Goal: Transaction & Acquisition: Subscribe to service/newsletter

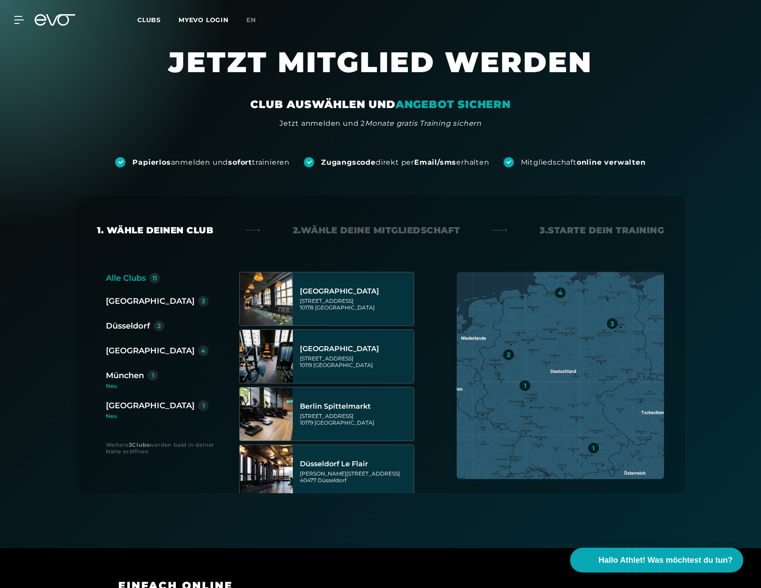
click at [330, 225] on div "2. Wähle deine Mitgliedschaft" at bounding box center [377, 230] width 168 height 12
click at [345, 234] on div "2. Wähle deine Mitgliedschaft" at bounding box center [377, 230] width 168 height 12
click at [603, 232] on div "3. Starte dein Training" at bounding box center [602, 230] width 125 height 12
click at [11, 18] on div at bounding box center [13, 20] width 27 height 8
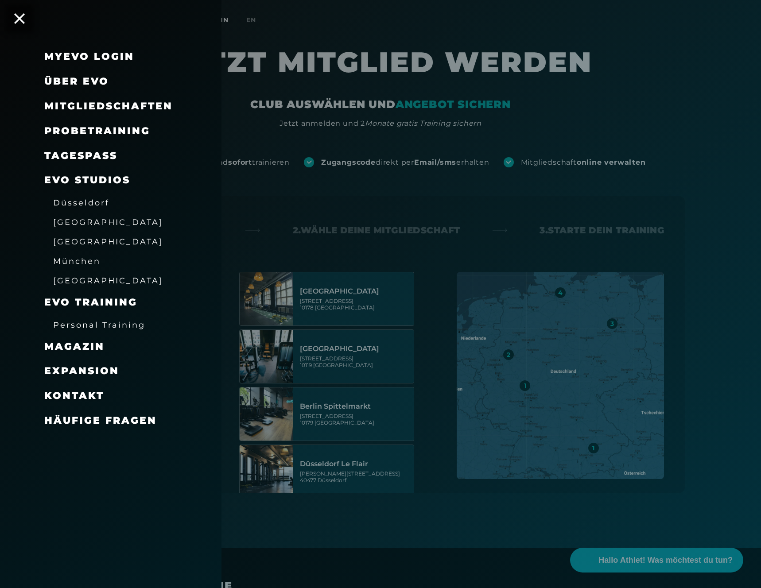
click at [93, 105] on span "Mitgliedschaften" at bounding box center [108, 106] width 129 height 12
click at [105, 101] on span "Mitgliedschaften" at bounding box center [108, 106] width 129 height 12
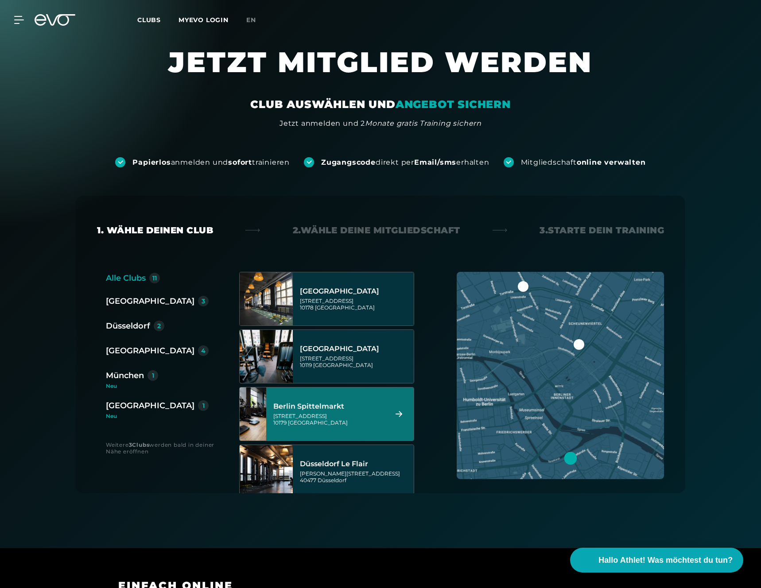
click at [333, 407] on div "Berlin Spittelmarkt" at bounding box center [328, 406] width 111 height 9
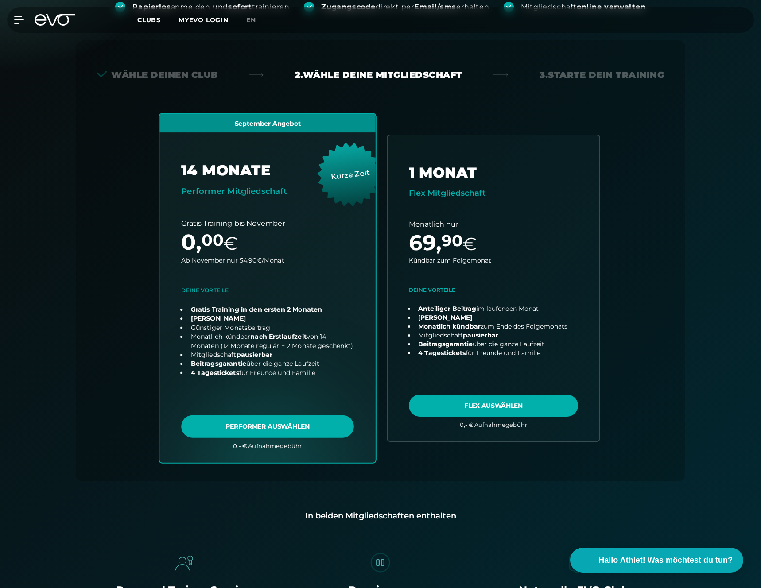
scroll to position [196, 0]
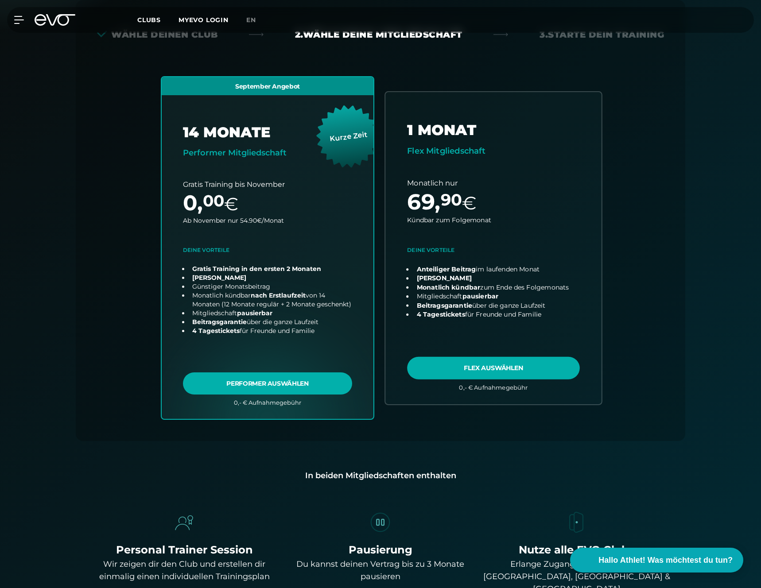
click at [494, 361] on link "choose plan" at bounding box center [494, 248] width 216 height 312
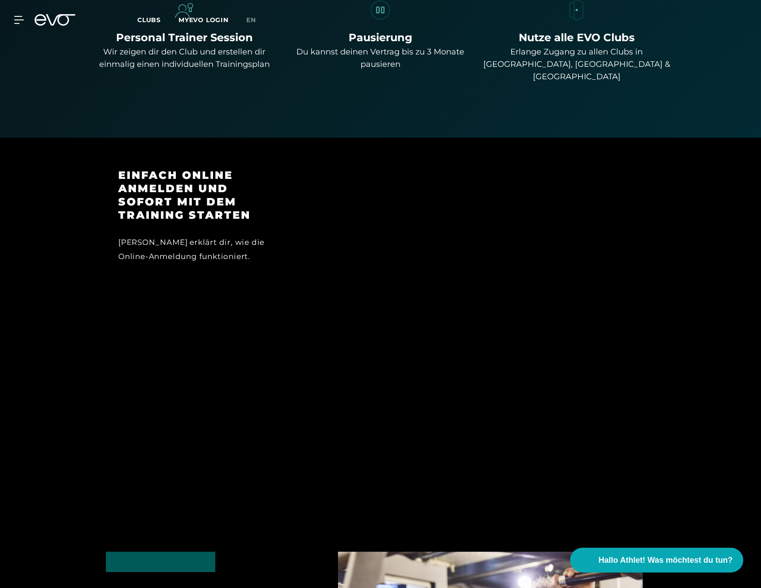
scroll to position [0, 0]
